Goal: Transaction & Acquisition: Purchase product/service

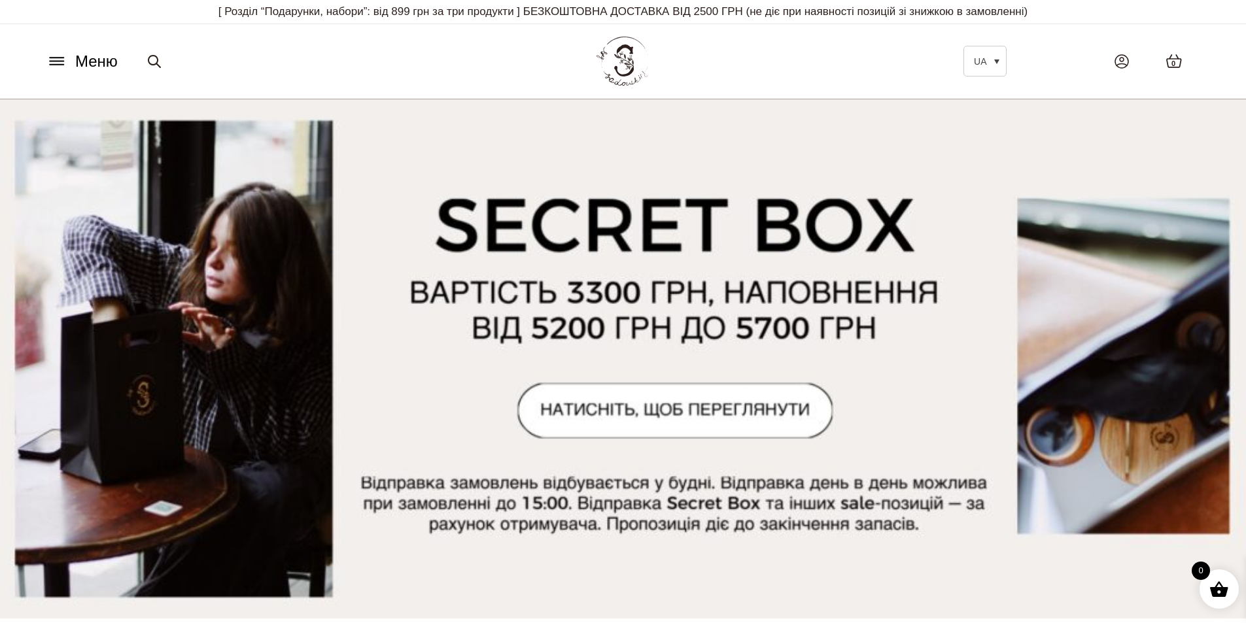
click at [57, 60] on icon at bounding box center [56, 61] width 21 height 14
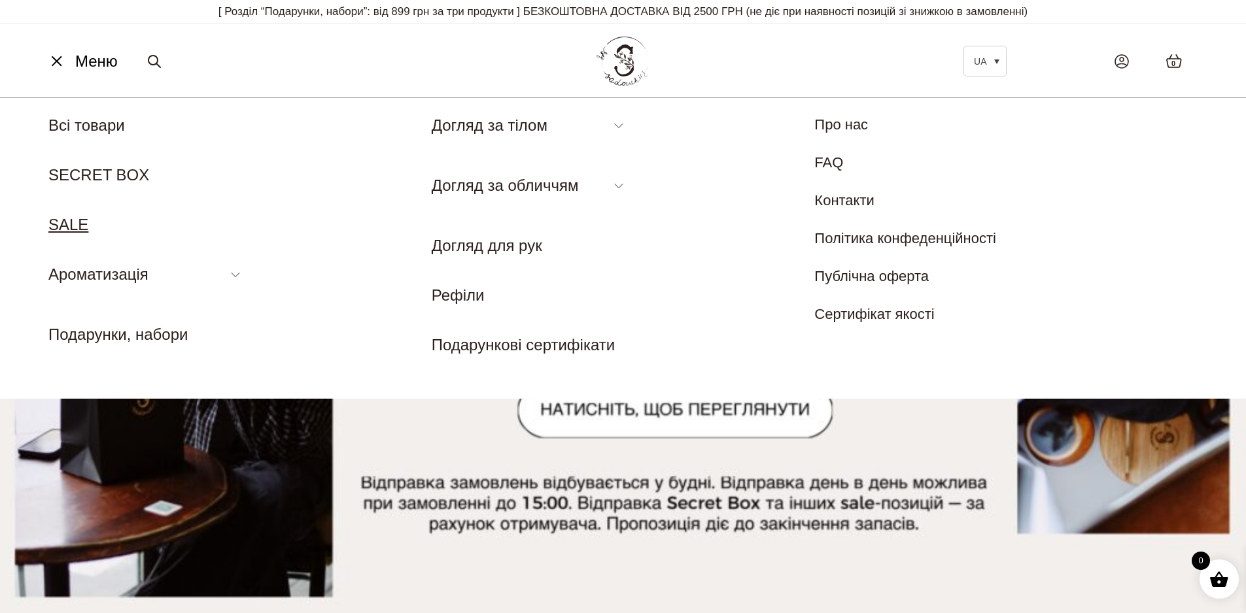
click at [75, 222] on link "SALE" at bounding box center [68, 225] width 40 height 18
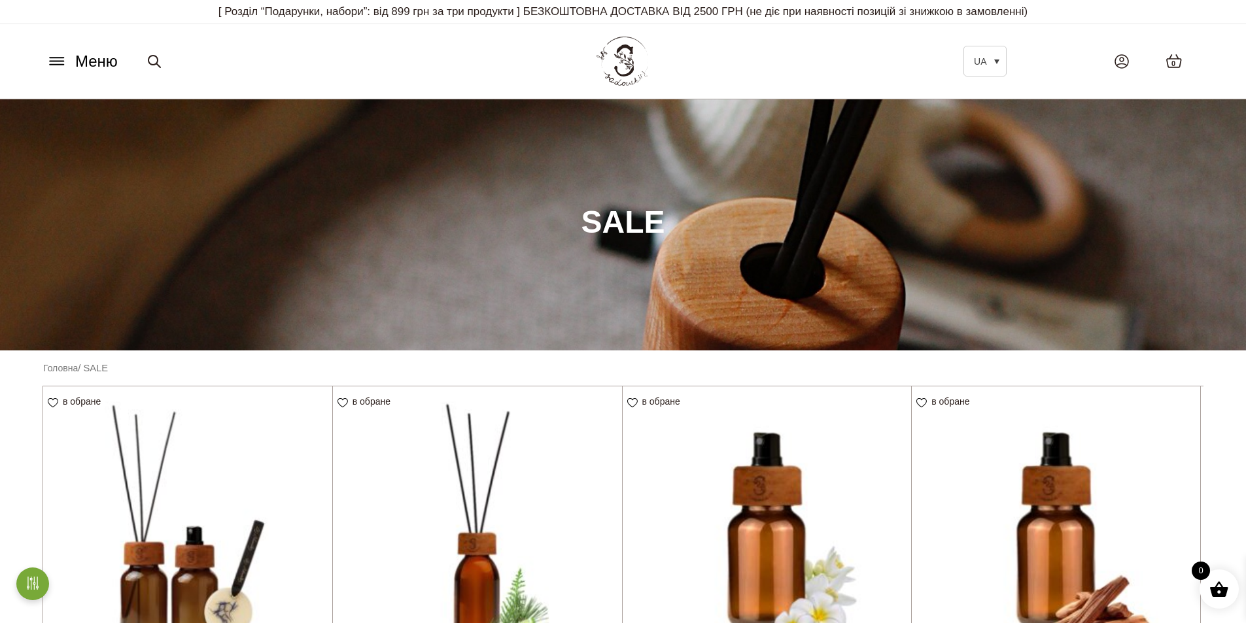
click at [67, 64] on icon at bounding box center [56, 61] width 21 height 14
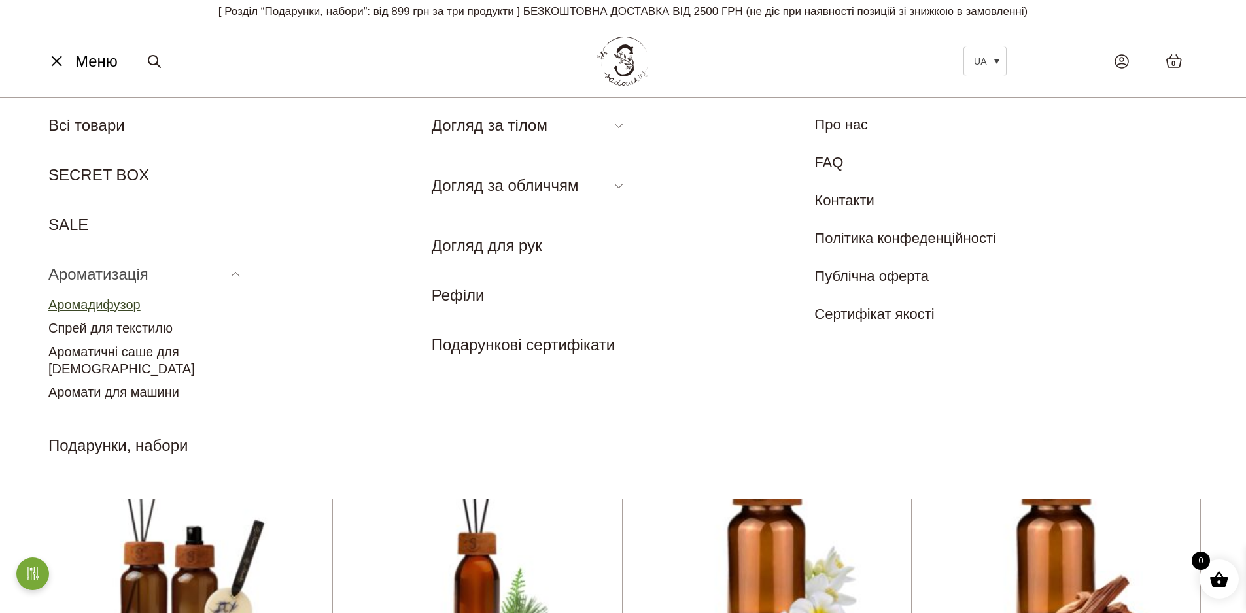
click at [129, 298] on link "Аромадифузор" at bounding box center [94, 305] width 92 height 14
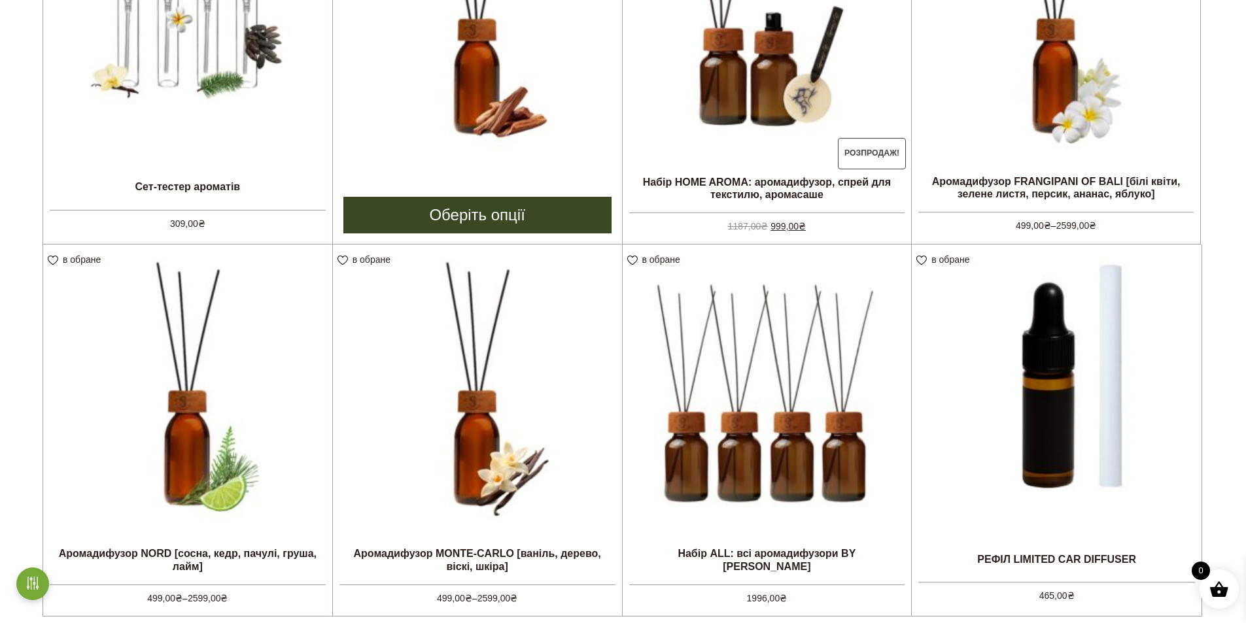
scroll to position [392, 0]
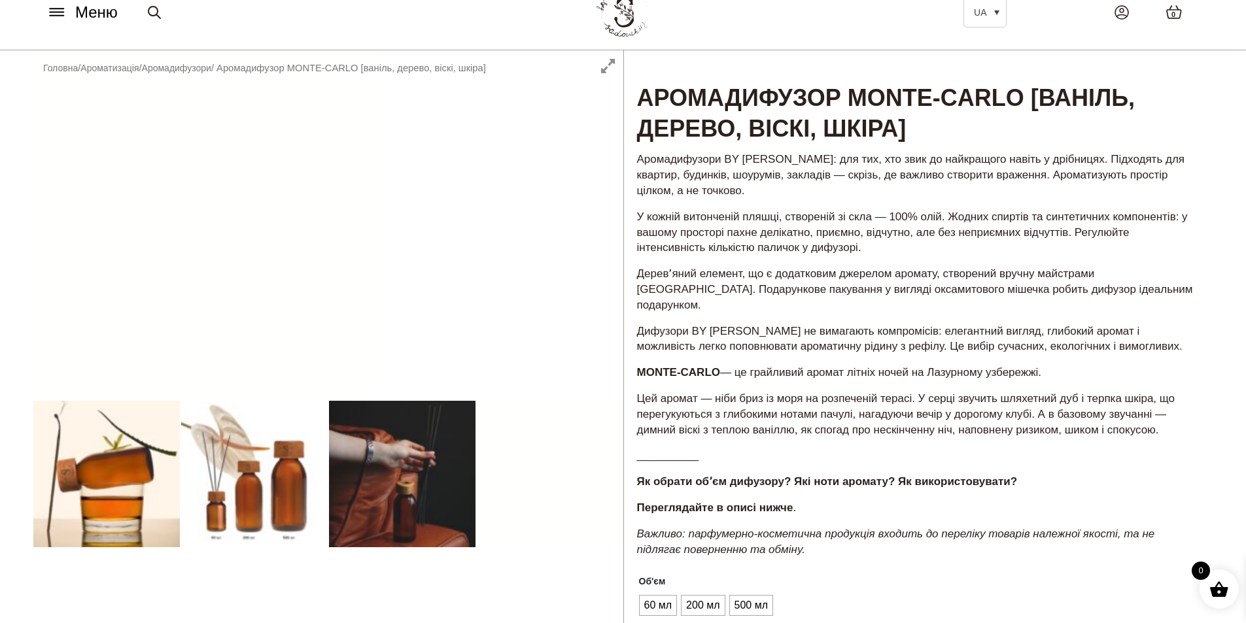
scroll to position [196, 0]
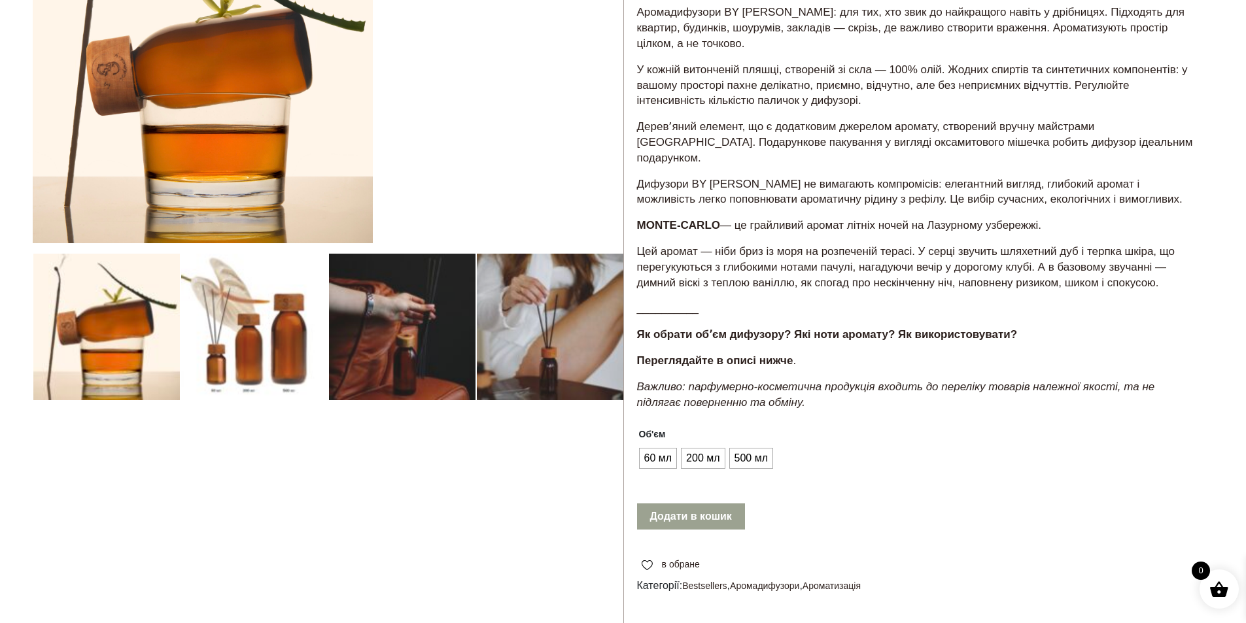
click at [279, 320] on div at bounding box center [328, 335] width 590 height 865
click at [265, 371] on div at bounding box center [328, 335] width 590 height 865
click at [180, 330] on div at bounding box center [328, 335] width 590 height 865
drag, startPoint x: 224, startPoint y: 338, endPoint x: 241, endPoint y: 342, distance: 17.4
click at [225, 339] on div at bounding box center [328, 335] width 590 height 865
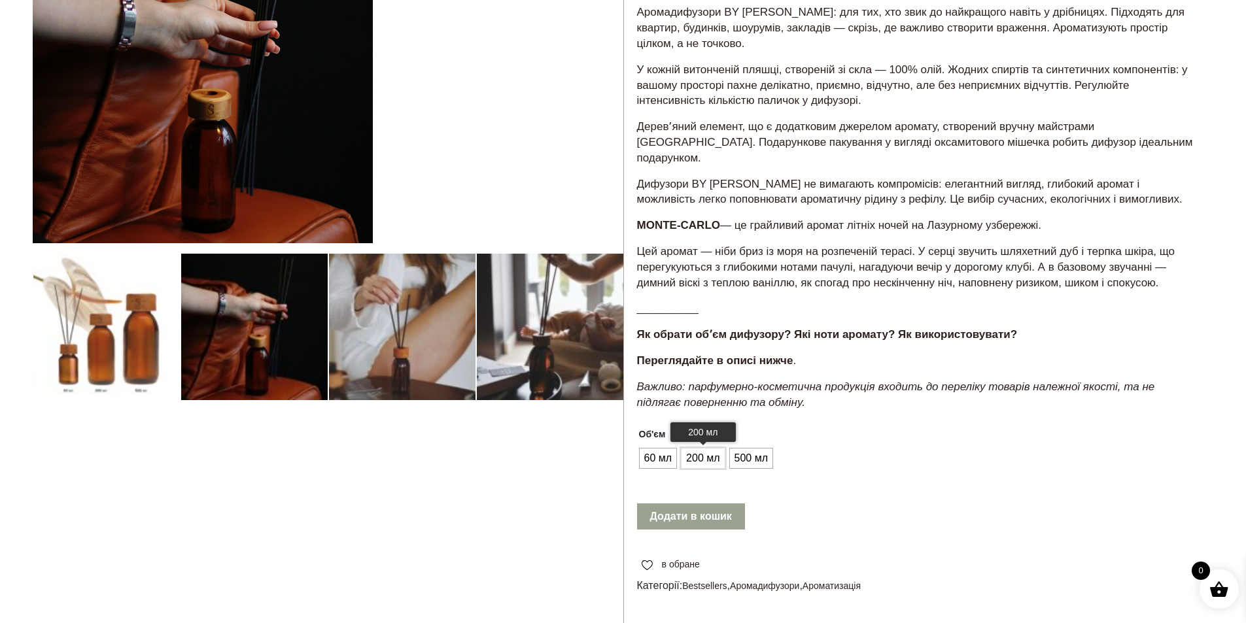
click at [687, 448] on span "200 мл" at bounding box center [703, 458] width 40 height 21
